Goal: Find specific page/section: Find specific page/section

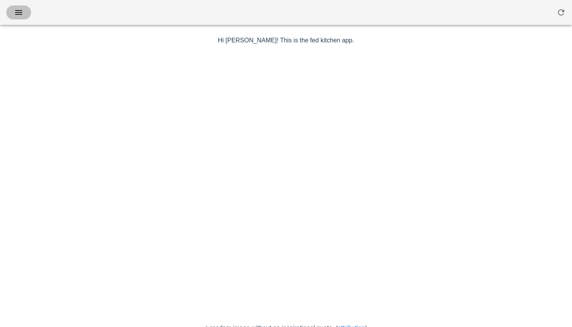
click at [21, 18] on button "button" at bounding box center [18, 12] width 25 height 14
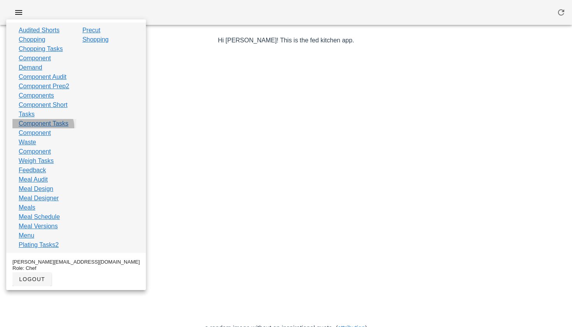
click at [39, 128] on link "Component Tasks" at bounding box center [44, 123] width 50 height 9
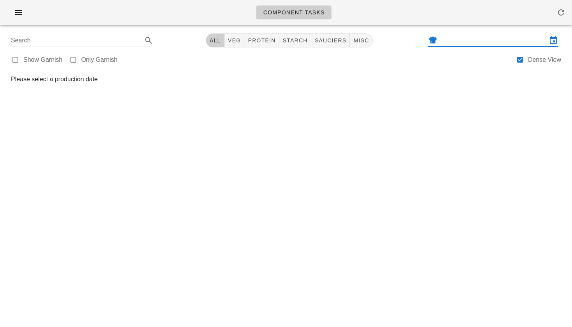
click at [449, 37] on input "text" at bounding box center [493, 40] width 108 height 12
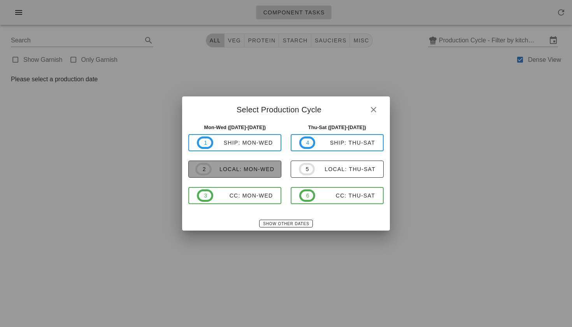
click at [251, 167] on div "local: Mon-Wed" at bounding box center [243, 169] width 63 height 6
type input "local: Mon-Wed ([DATE]-[DATE])"
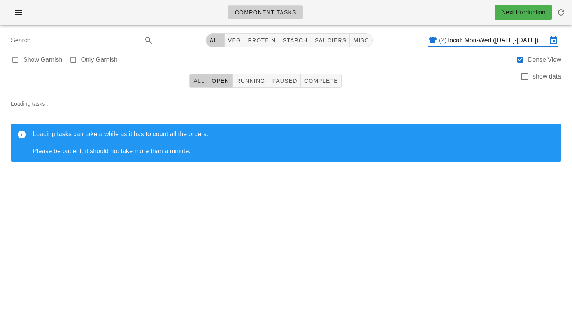
click at [202, 82] on span "All" at bounding box center [199, 81] width 12 height 6
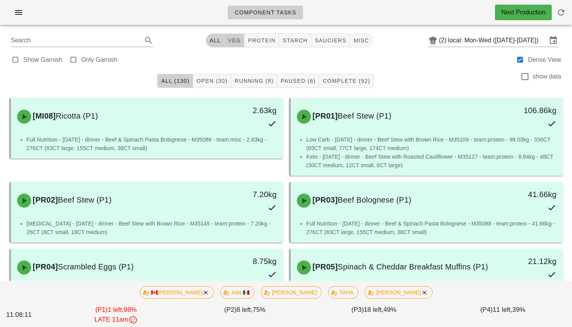
click at [231, 42] on span "veg" at bounding box center [235, 40] width 14 height 6
type input "team:veg"
